Goal: Information Seeking & Learning: Learn about a topic

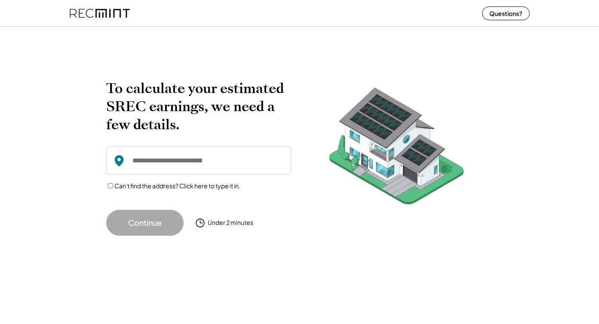
click at [210, 171] on input "input" at bounding box center [198, 160] width 185 height 28
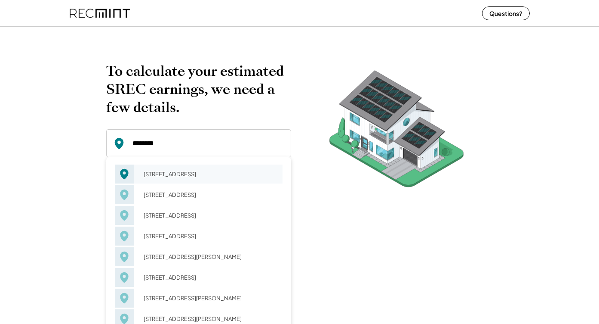
click at [213, 179] on div "[STREET_ADDRESS]" at bounding box center [210, 174] width 145 height 12
type input "**********"
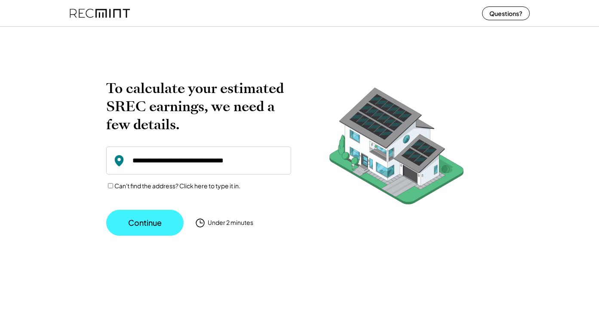
click at [162, 219] on button "Continue" at bounding box center [144, 223] width 77 height 26
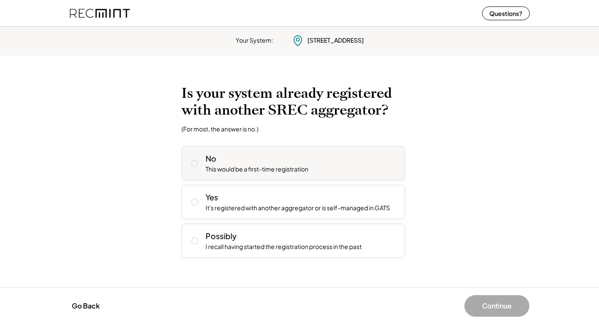
click at [219, 158] on div "No This would be a first-time registration" at bounding box center [302, 163] width 193 height 21
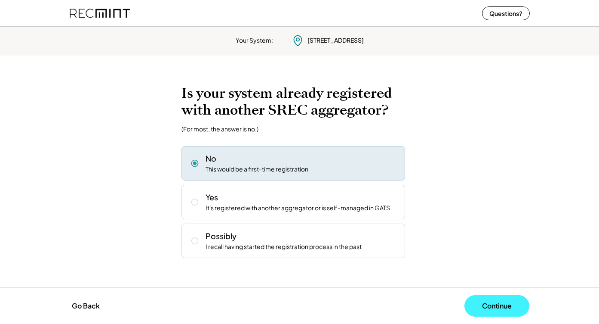
click at [495, 309] on button "Continue" at bounding box center [497, 306] width 65 height 22
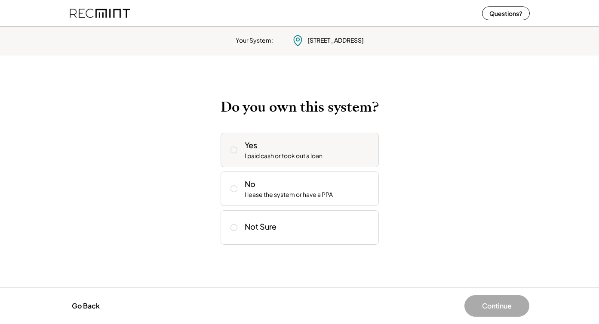
click at [319, 159] on div "I paid cash or took out a loan" at bounding box center [284, 155] width 78 height 9
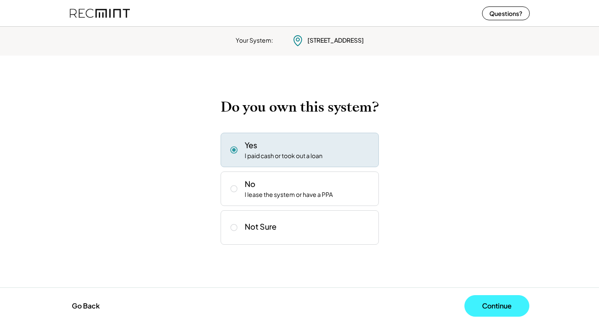
click at [508, 301] on button "Continue" at bounding box center [497, 306] width 65 height 22
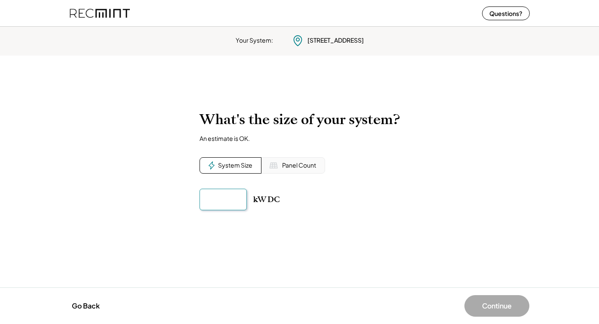
click at [210, 204] on input "input" at bounding box center [223, 199] width 47 height 22
type input "******"
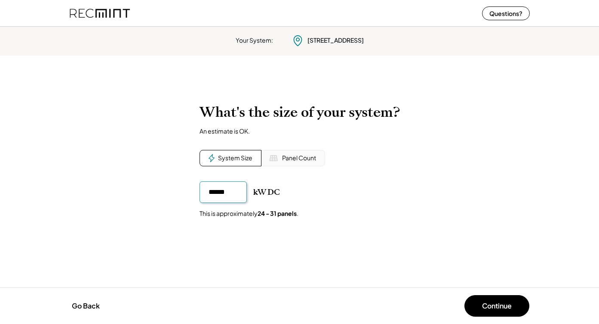
click at [326, 197] on div "kW DC" at bounding box center [300, 192] width 201 height 22
click at [503, 308] on button "Continue" at bounding box center [497, 306] width 65 height 22
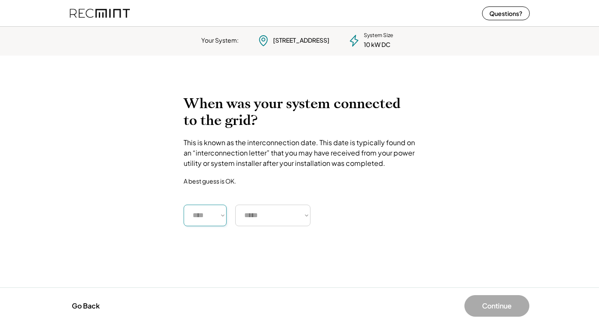
select select "****"
select select "*********"
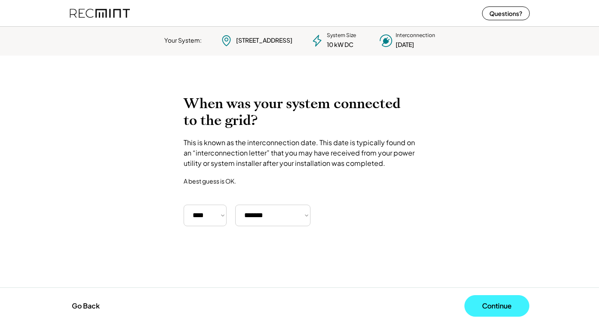
click at [496, 305] on button "Continue" at bounding box center [497, 306] width 65 height 22
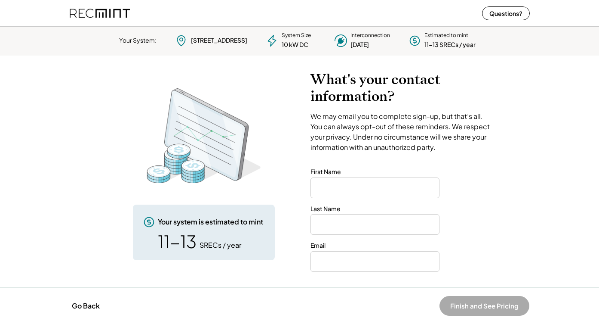
click at [95, 13] on img at bounding box center [100, 13] width 60 height 23
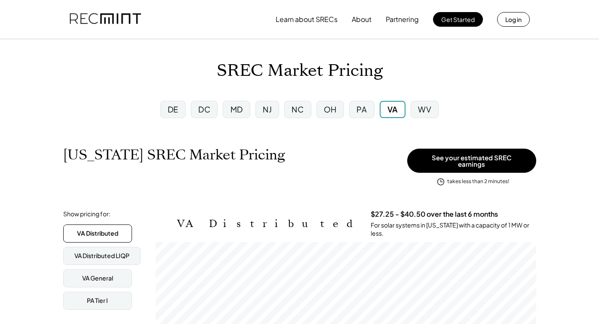
scroll to position [142, 381]
click at [267, 113] on div "NJ" at bounding box center [267, 109] width 9 height 11
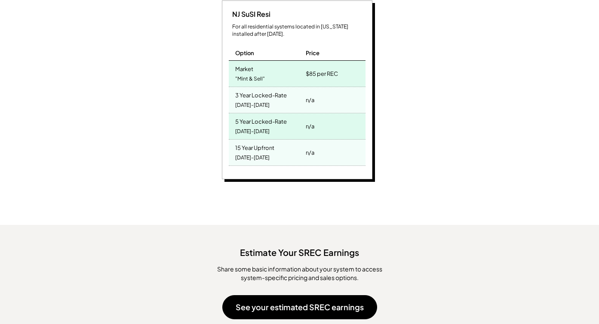
scroll to position [249, 0]
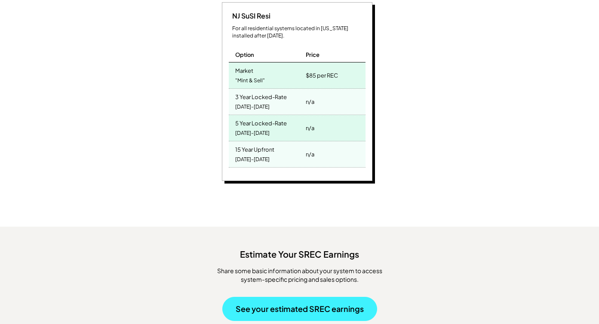
click at [315, 304] on button "See your estimated SREC earnings" at bounding box center [299, 309] width 155 height 24
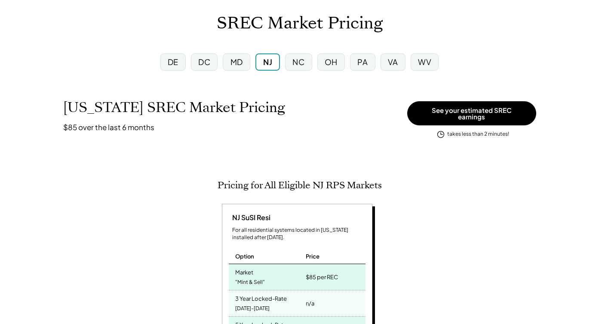
scroll to position [46, 0]
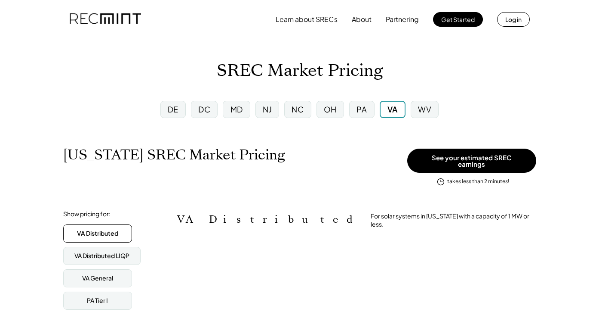
scroll to position [430353, 430353]
